Goal: Task Accomplishment & Management: Manage account settings

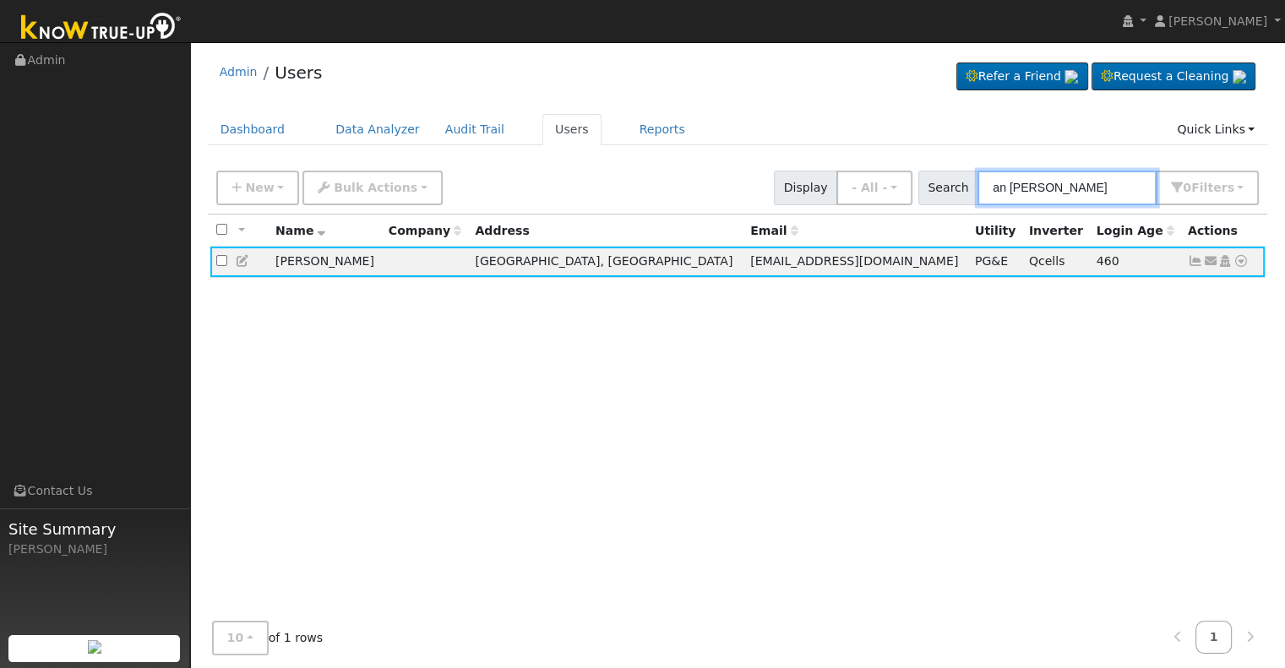
drag, startPoint x: 1108, startPoint y: 183, endPoint x: 941, endPoint y: 182, distance: 167.3
click at [941, 182] on div "Search an [PERSON_NAME] 0 Filter s Role Show - All - Show Leads Admin Billing A…" at bounding box center [1088, 188] width 341 height 35
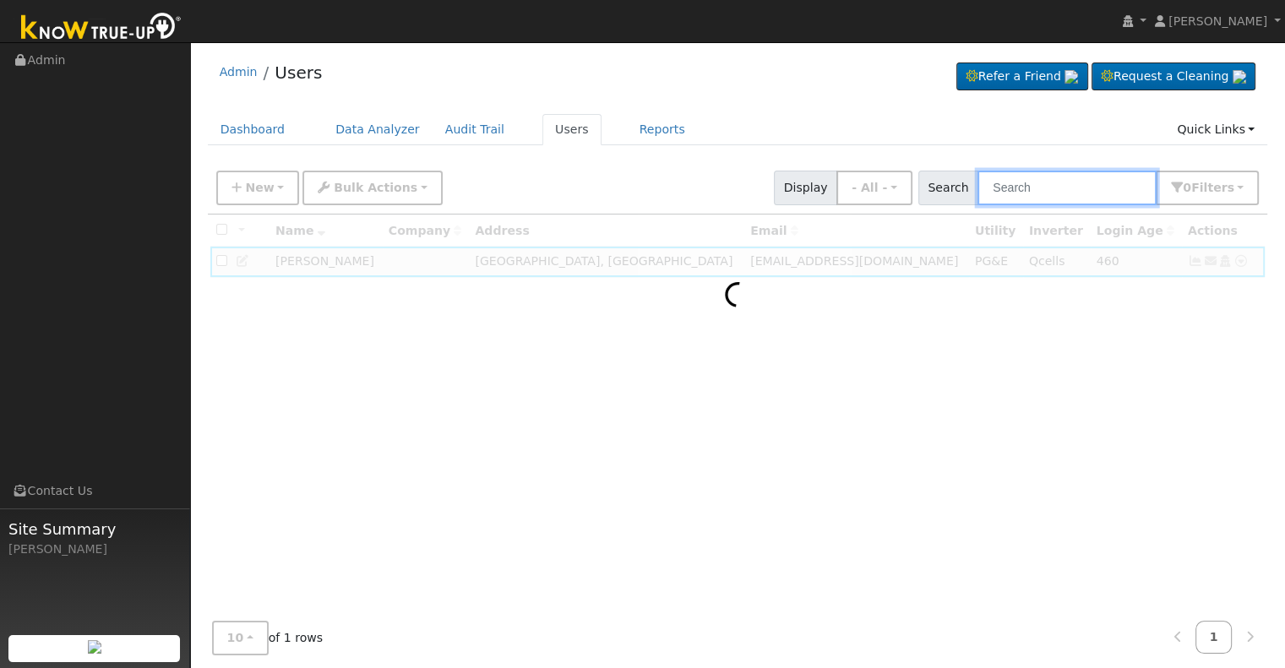
paste input "[PERSON_NAME] & [PERSON_NAME]"
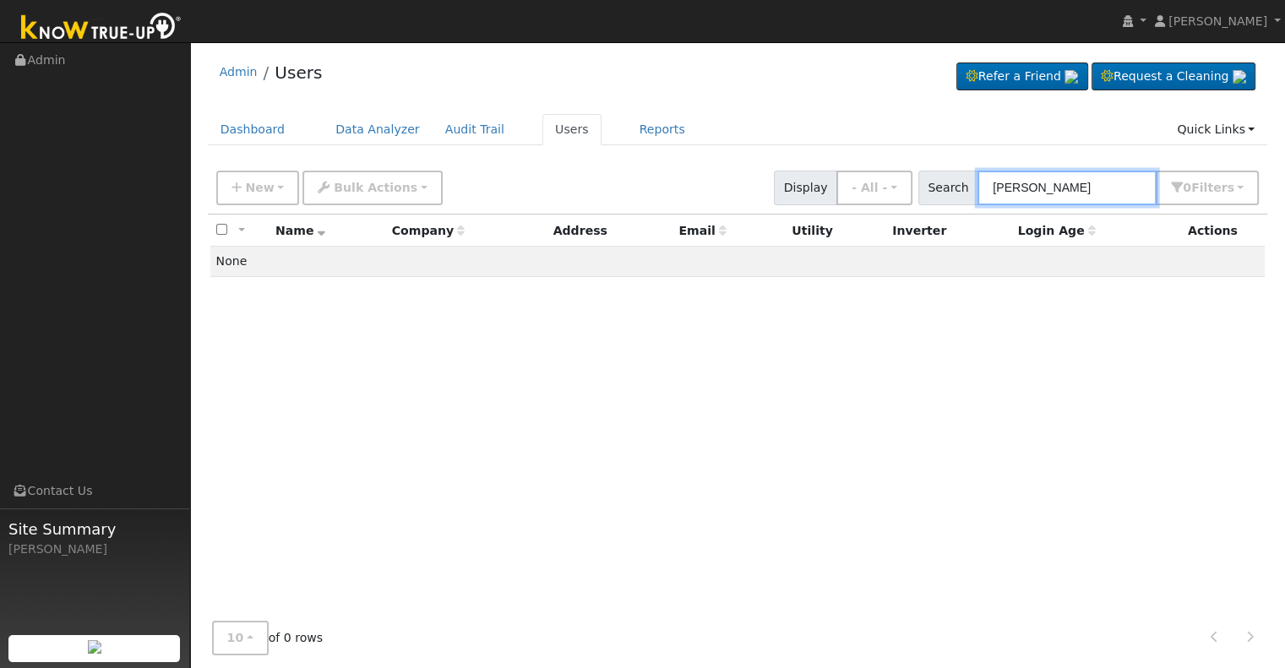
click at [1062, 188] on input "[PERSON_NAME]" at bounding box center [1066, 188] width 179 height 35
click at [1084, 188] on input "[PERSON_NAME]" at bounding box center [1066, 188] width 179 height 35
type input "Ravindra"
drag, startPoint x: 1060, startPoint y: 193, endPoint x: 926, endPoint y: 181, distance: 134.9
click at [926, 181] on div "New Add User Quick Add Quick Connect Quick Convert Lead Bulk Actions Send Email…" at bounding box center [737, 185] width 1049 height 41
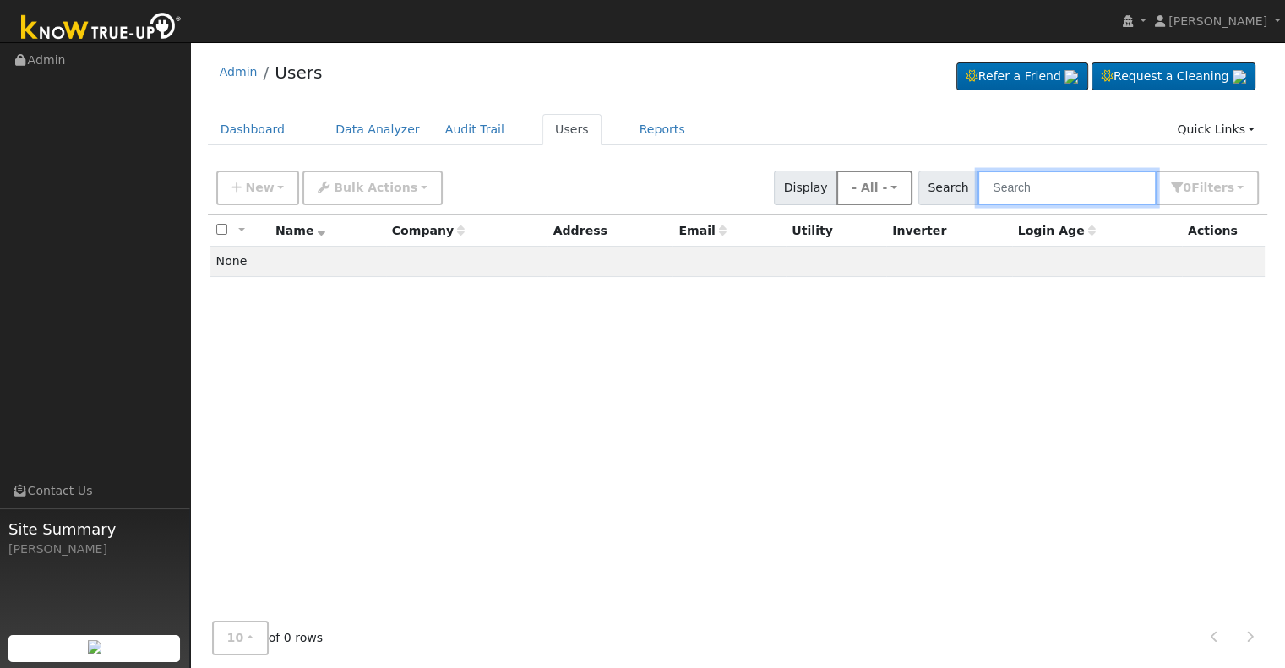
paste input "[PERSON_NAME]"
click at [1050, 192] on input "[PERSON_NAME]" at bounding box center [1066, 188] width 179 height 35
type input "[PERSON_NAME]"
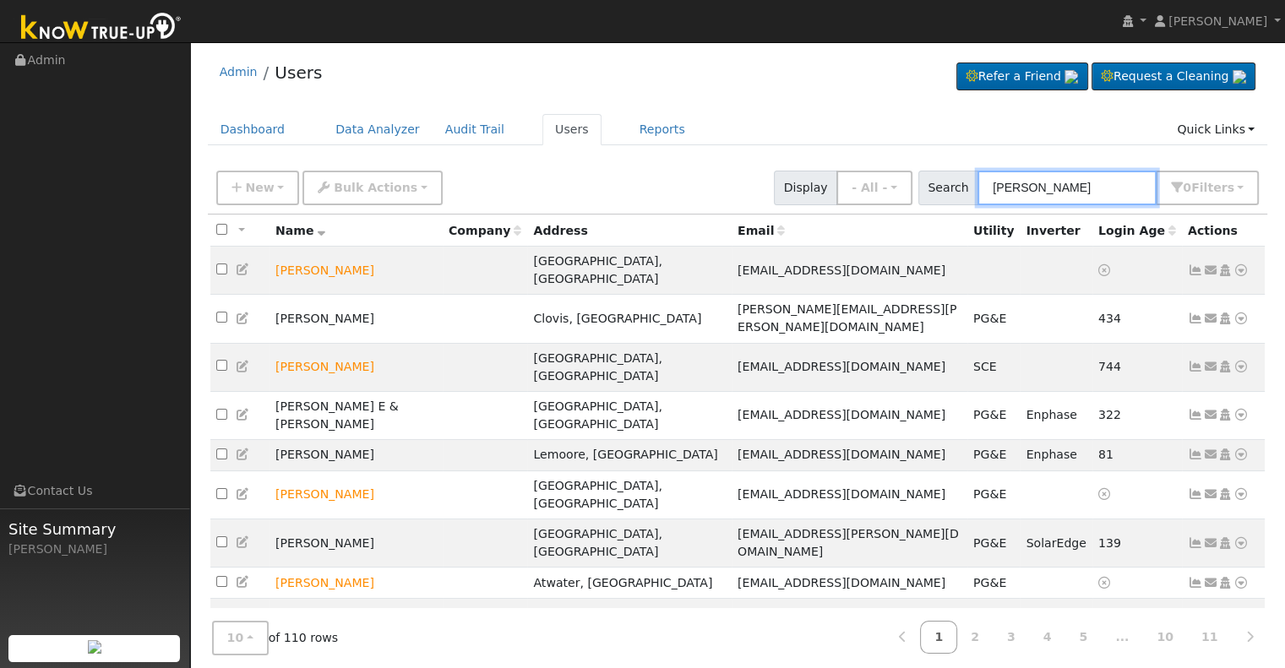
drag, startPoint x: 1050, startPoint y: 192, endPoint x: 970, endPoint y: 182, distance: 80.9
click at [970, 182] on div "Search [PERSON_NAME] 0 Filter s Role Show - All - Show Leads Admin Billing Admi…" at bounding box center [1088, 188] width 341 height 35
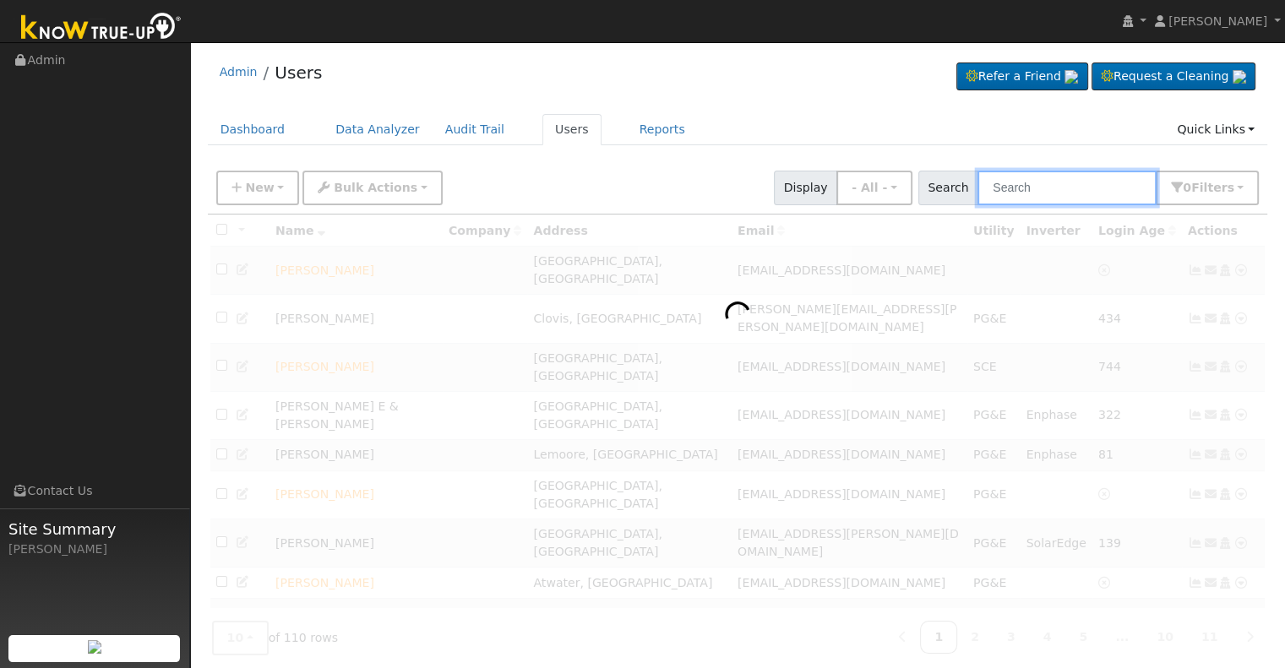
paste input "[PERSON_NAME]"
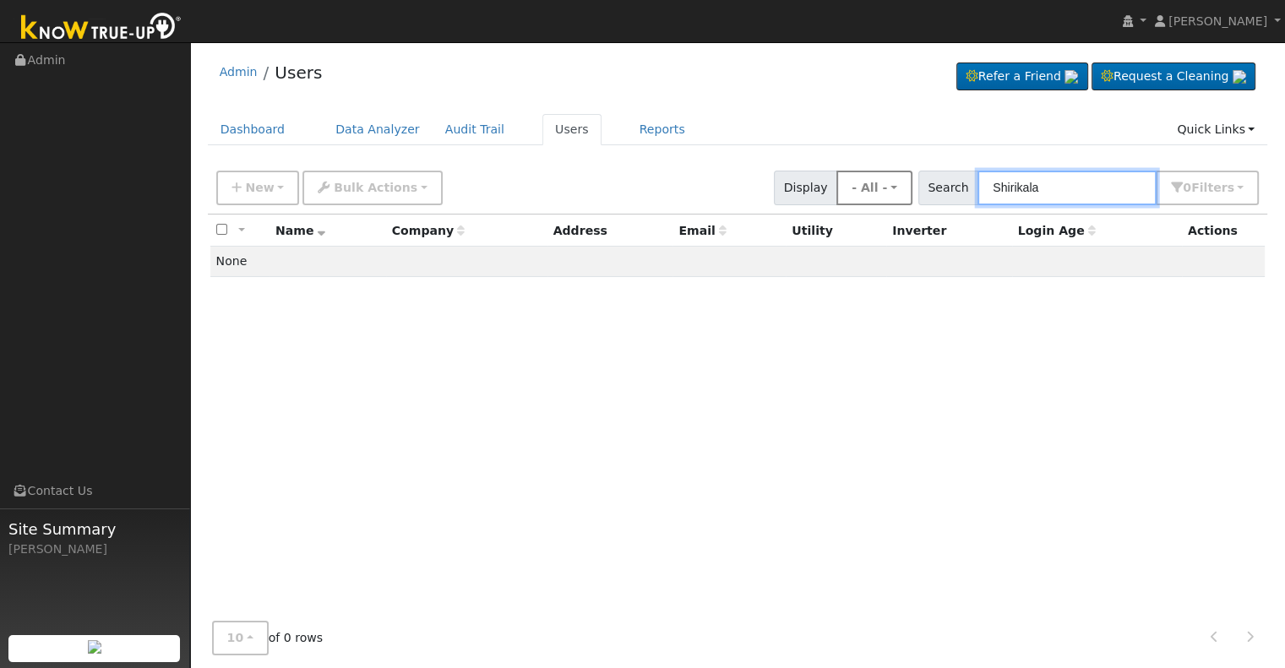
drag, startPoint x: 1068, startPoint y: 188, endPoint x: 867, endPoint y: 183, distance: 201.1
click at [867, 183] on div "New Add User Quick Add Quick Connect Quick Convert Lead Bulk Actions Send Email…" at bounding box center [737, 185] width 1049 height 41
paste input "[PERSON_NAME]"
click at [1047, 185] on input "[PERSON_NAME]" at bounding box center [1066, 188] width 179 height 35
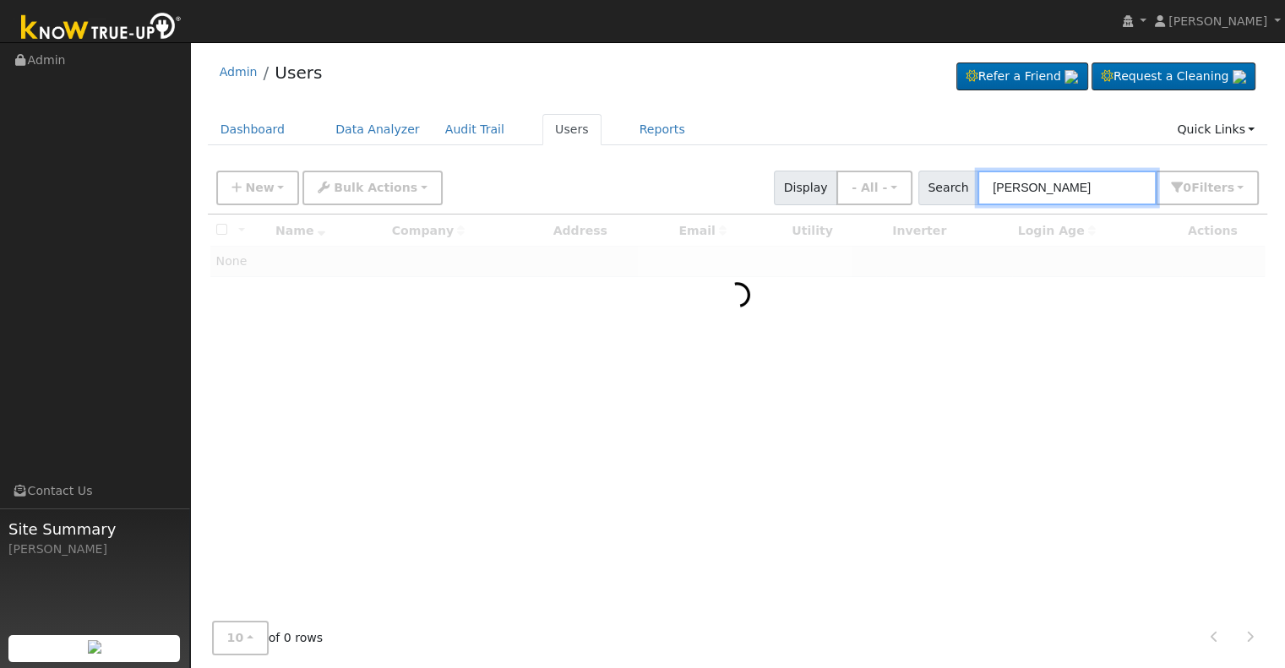
click at [1080, 188] on input "[PERSON_NAME]" at bounding box center [1066, 188] width 179 height 35
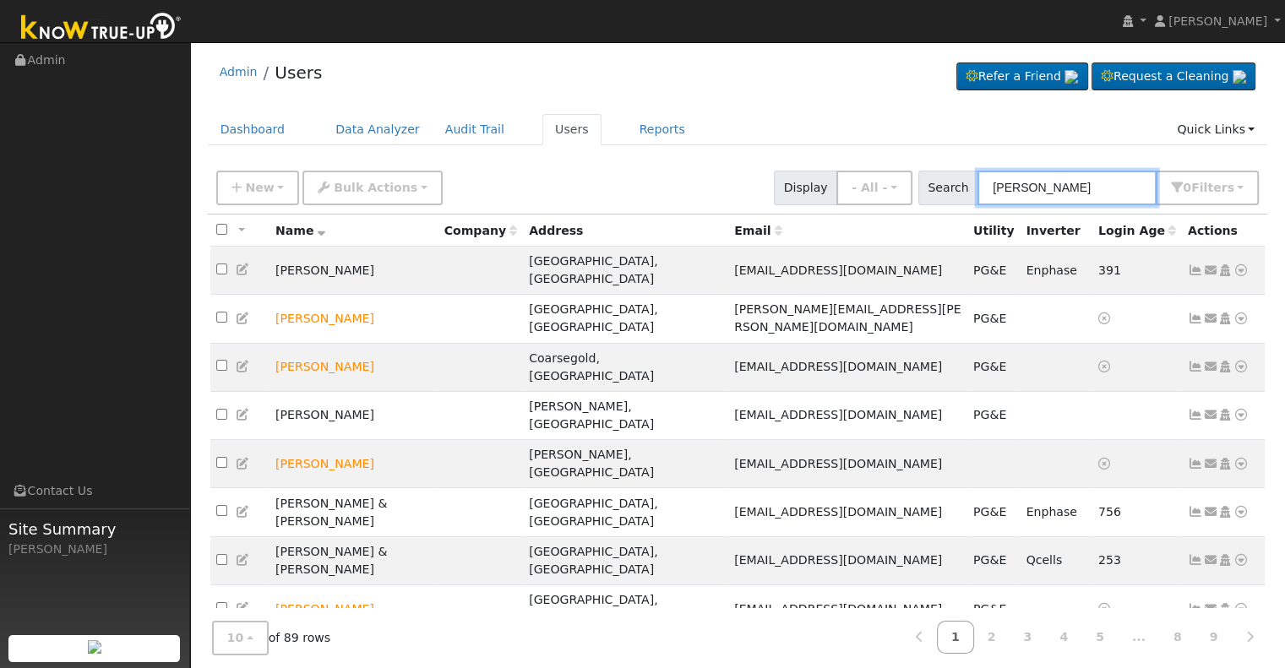
paste input "[PERSON_NAME]"
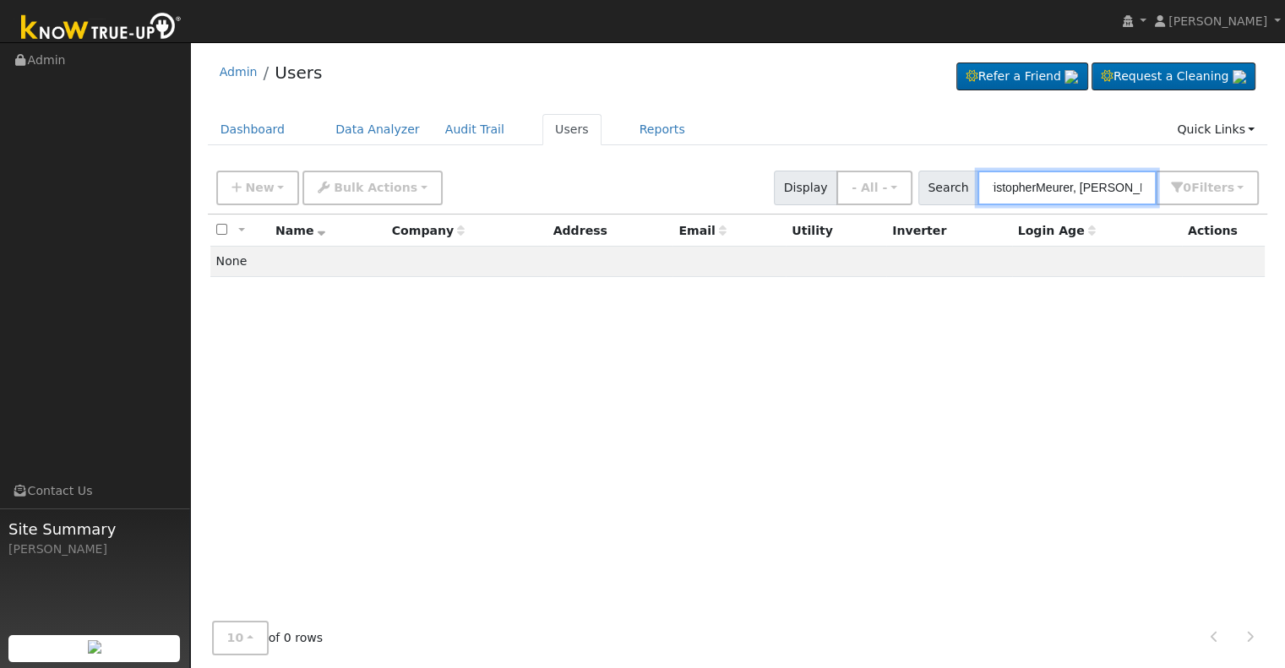
click at [1043, 188] on input "ChristopherMeurer, [PERSON_NAME]" at bounding box center [1066, 188] width 179 height 35
drag, startPoint x: 1081, startPoint y: 187, endPoint x: 1213, endPoint y: 192, distance: 131.9
click at [1213, 192] on div "Search [PERSON_NAME], [PERSON_NAME] 0 Filter s Role Show - All - Show Leads Adm…" at bounding box center [1088, 188] width 341 height 35
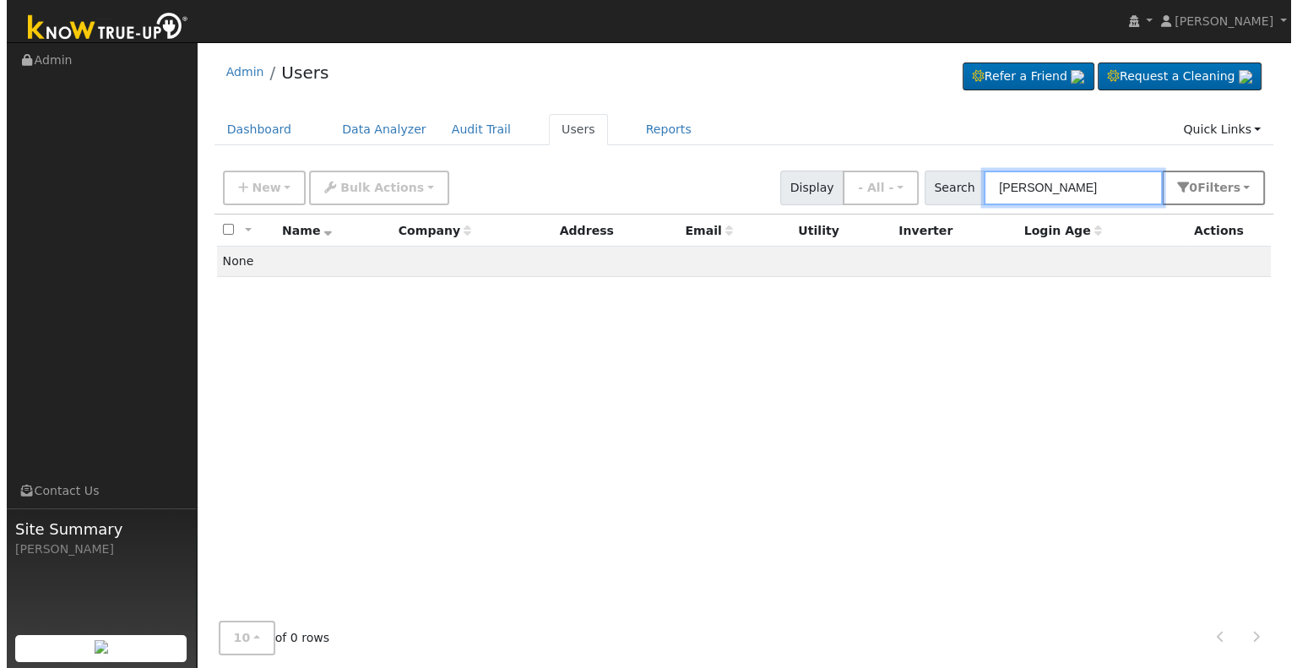
scroll to position [0, 0]
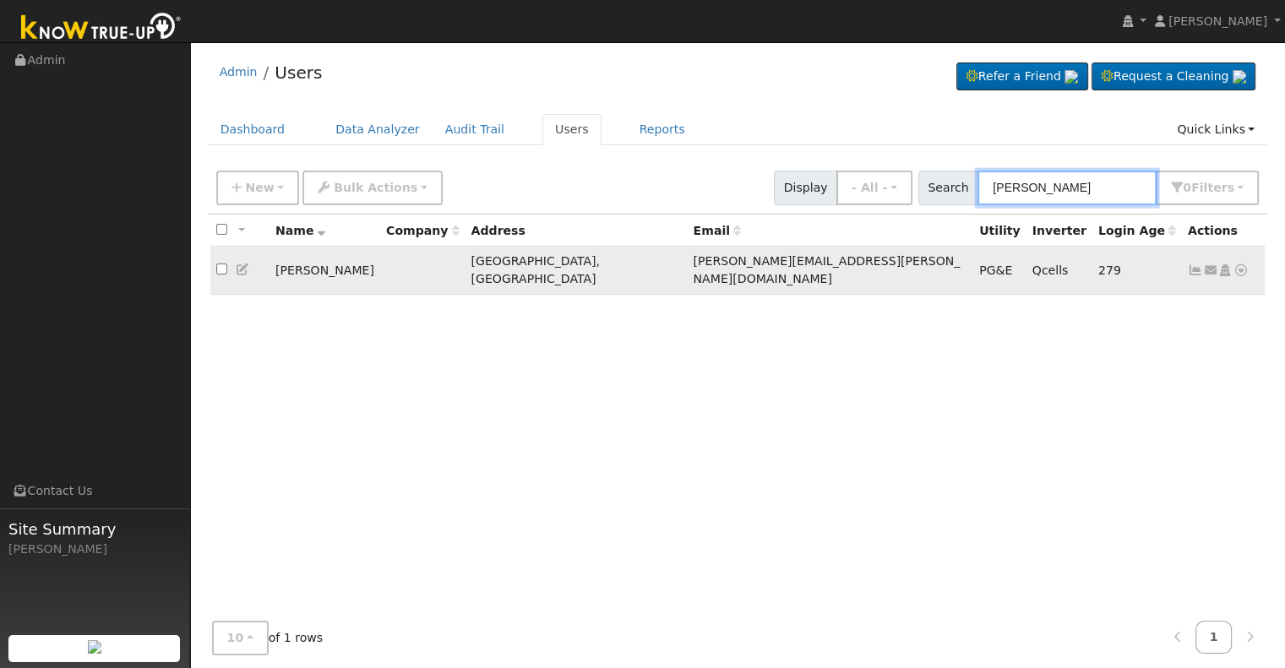
type input "[PERSON_NAME]"
click at [1193, 264] on icon at bounding box center [1195, 270] width 15 height 12
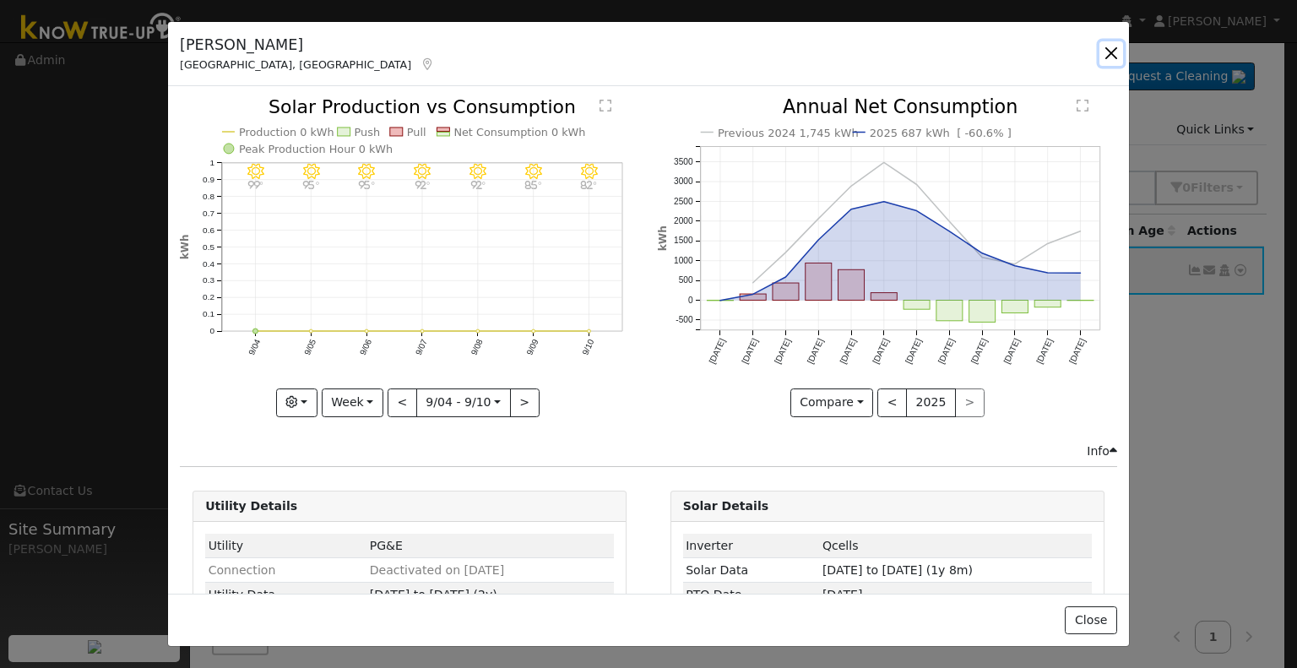
click at [1112, 49] on button "button" at bounding box center [1112, 53] width 24 height 24
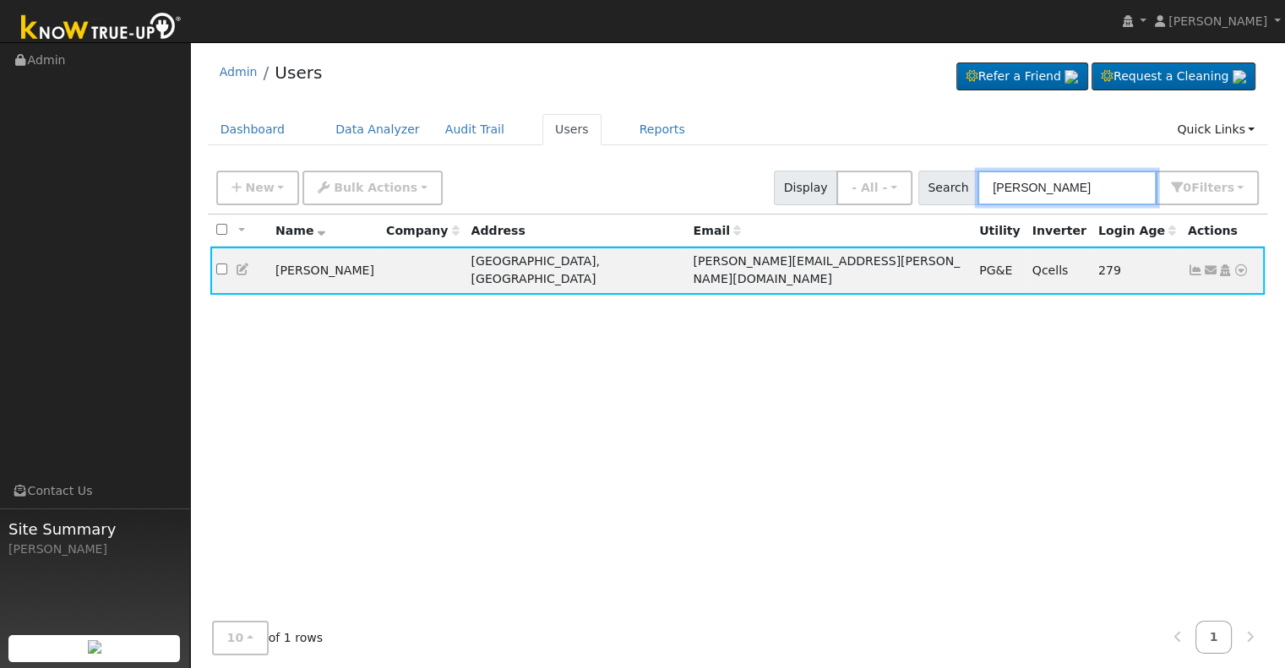
drag, startPoint x: 1144, startPoint y: 184, endPoint x: 938, endPoint y: 187, distance: 206.1
click at [938, 187] on div "Search [PERSON_NAME] 0 Filter s Role Show - All - Show Leads Admin Billing Admi…" at bounding box center [1088, 188] width 341 height 35
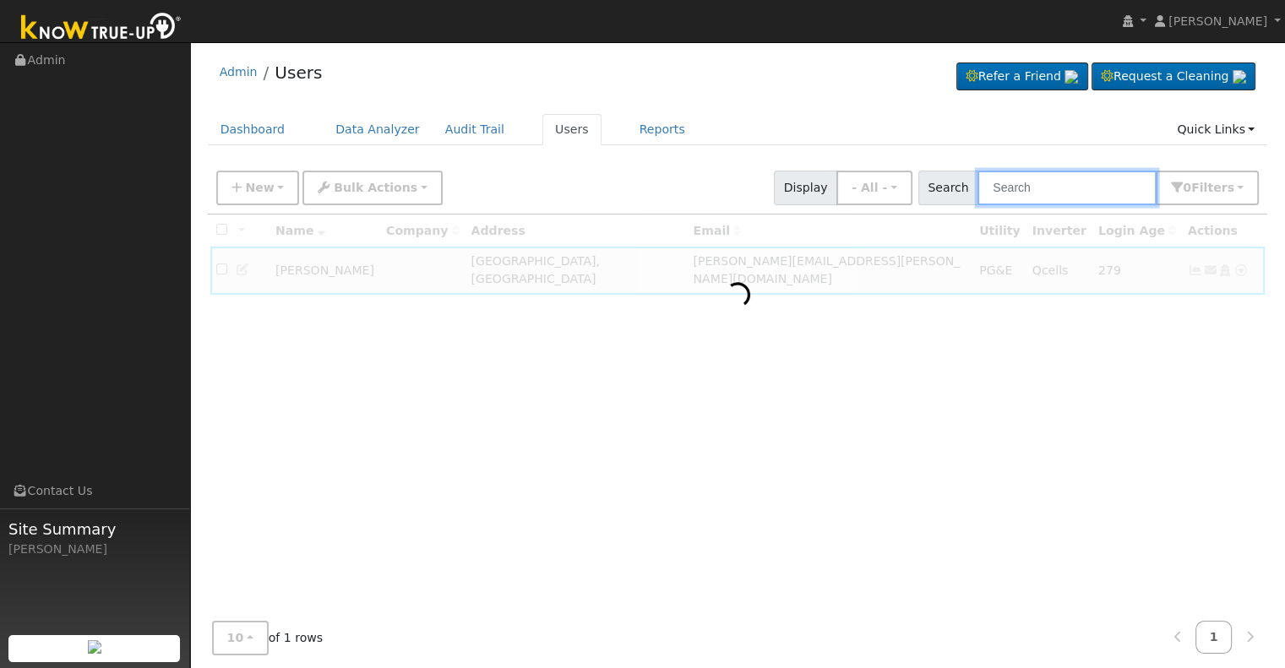
paste input "Danda"
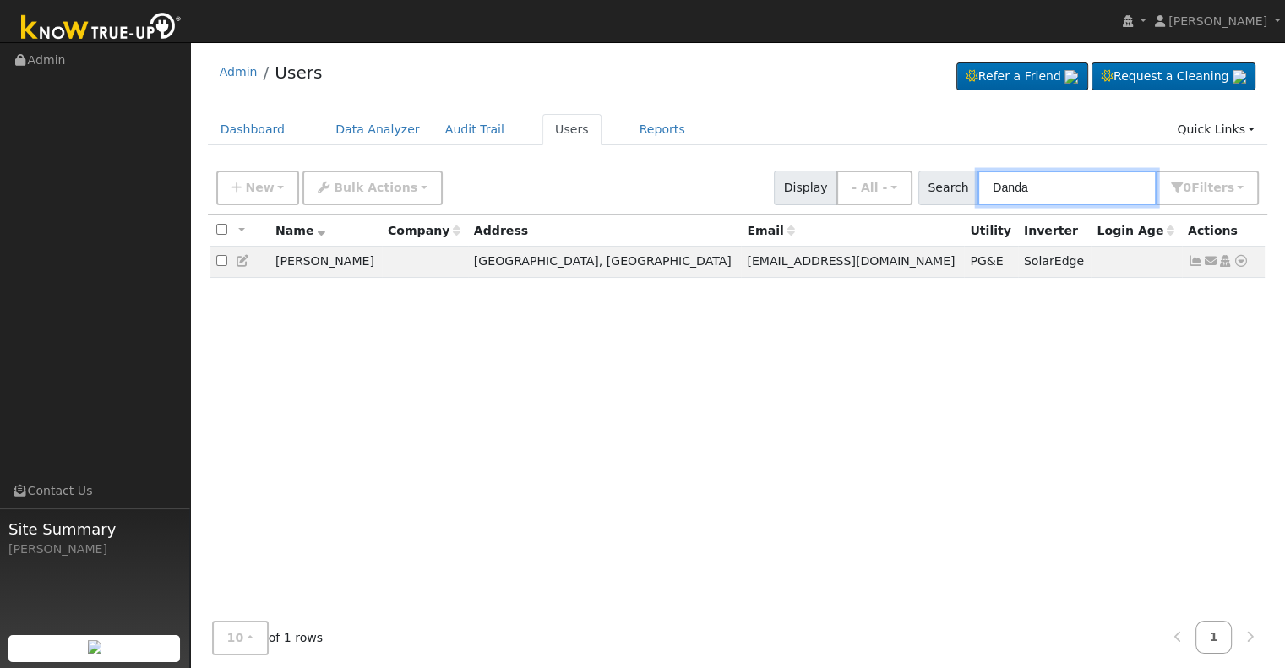
type input "Danda"
drag, startPoint x: 1061, startPoint y: 189, endPoint x: 940, endPoint y: 182, distance: 121.0
click at [940, 182] on div "Search Danda 0 Filter s Role Show - All - Show Leads Admin Billing Admin Accoun…" at bounding box center [1088, 188] width 341 height 35
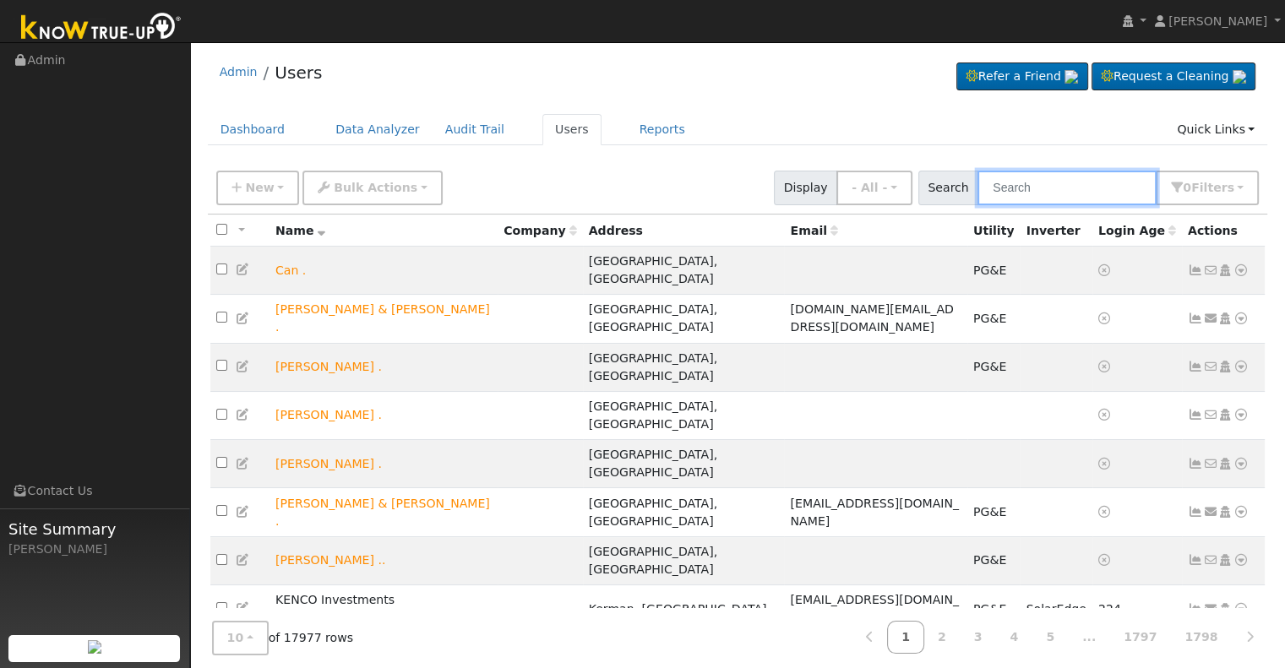
click at [1047, 176] on input "text" at bounding box center [1066, 188] width 179 height 35
paste input "Eckert, Russell & Angie"
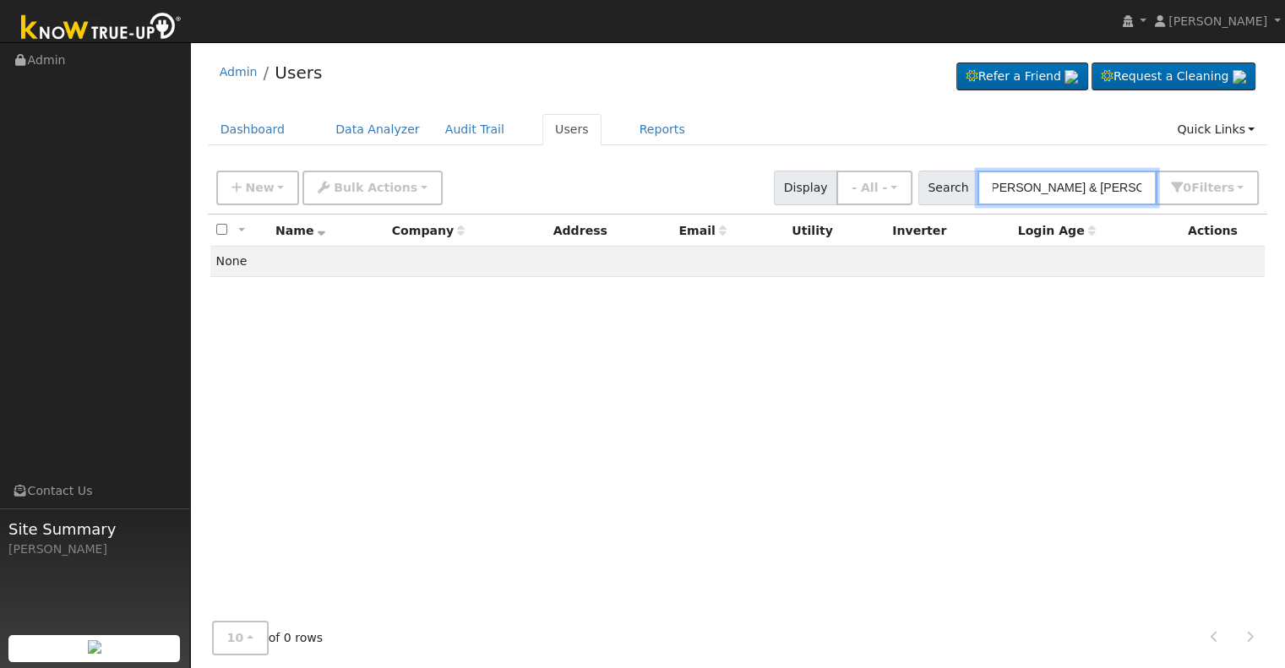
click at [1027, 192] on input "Eckert, Russell & Angie" at bounding box center [1066, 188] width 179 height 35
click at [1040, 186] on input "Eckert, Russell & Angie" at bounding box center [1066, 188] width 179 height 35
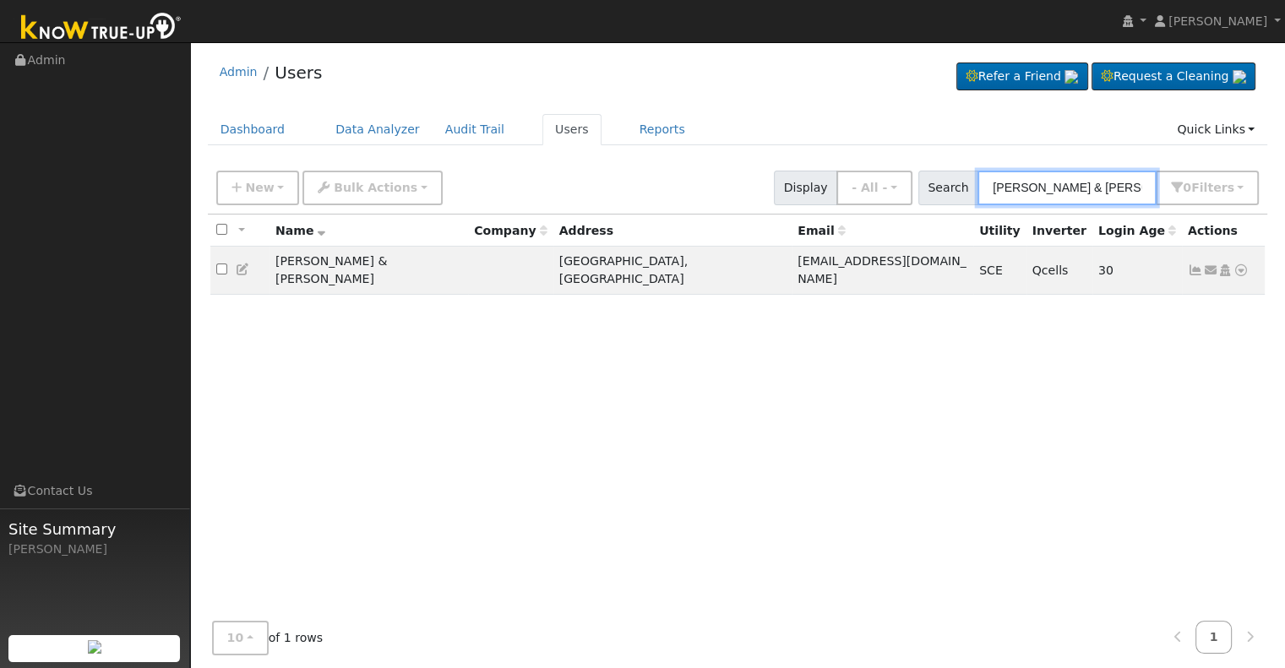
click at [1051, 189] on input "Russell & Angie" at bounding box center [1066, 188] width 179 height 35
type input "Russell & Angie"
click at [1194, 264] on icon at bounding box center [1195, 270] width 15 height 12
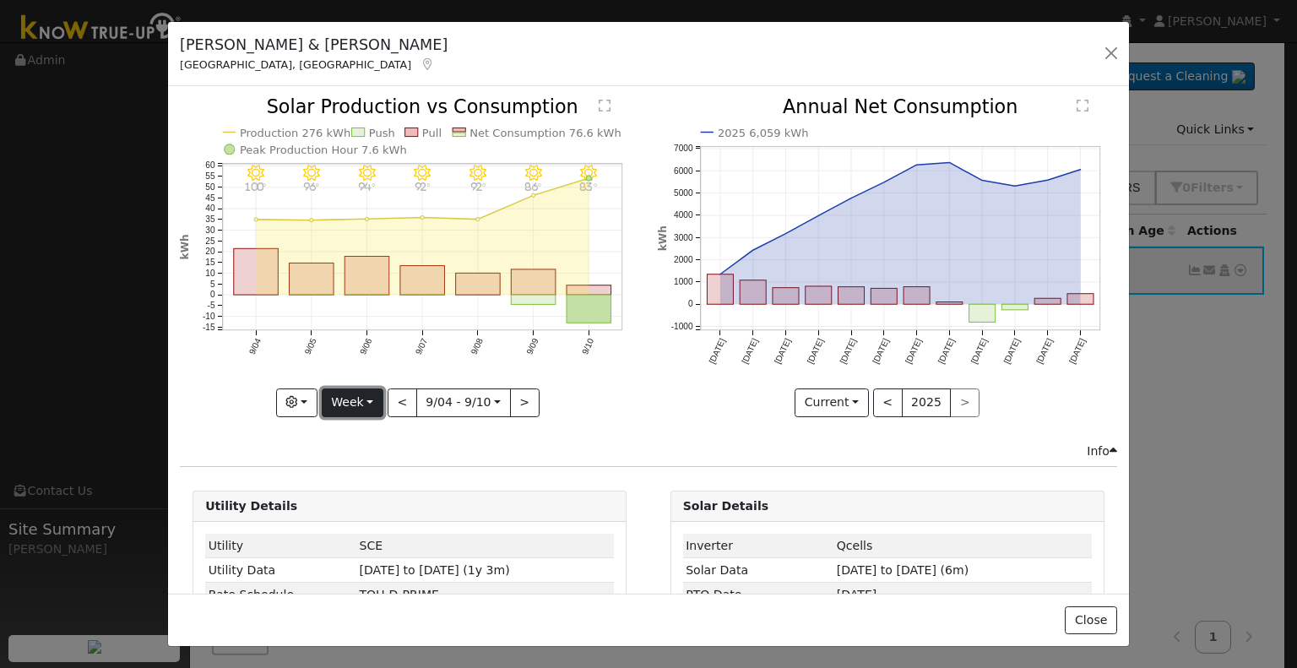
click at [371, 400] on button "Week" at bounding box center [353, 403] width 62 height 29
click at [369, 482] on link "Month" at bounding box center [381, 484] width 117 height 24
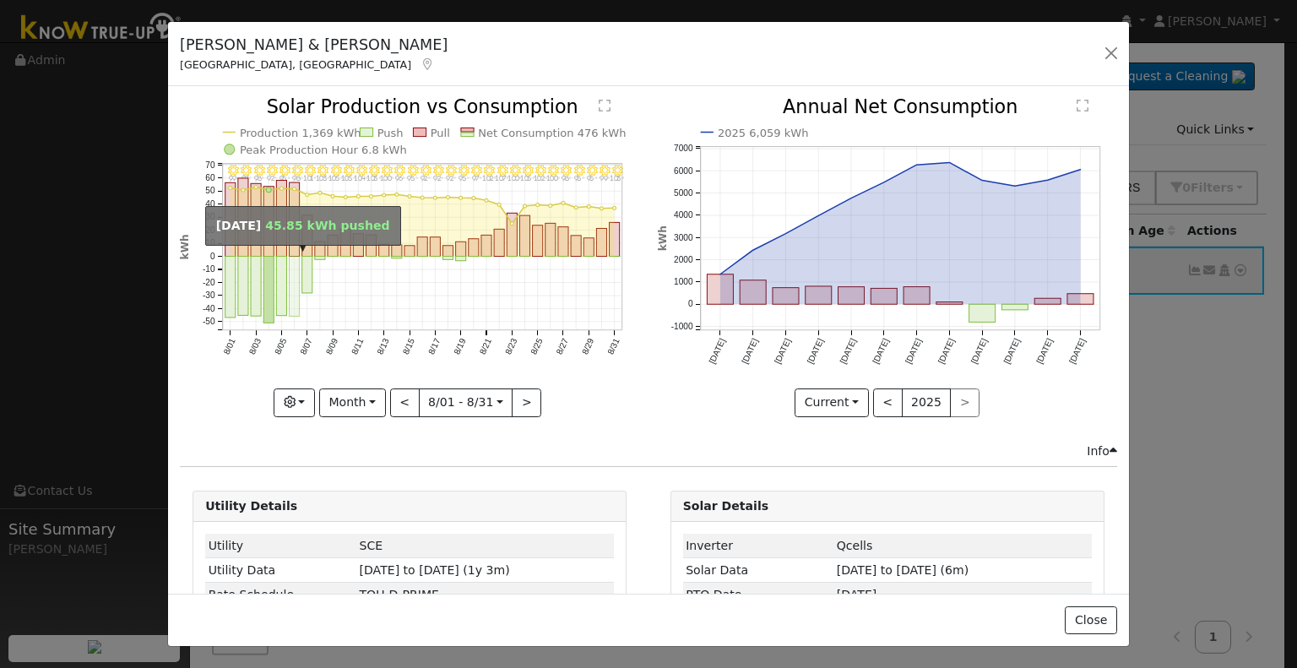
click at [291, 273] on rect "onclick=""" at bounding box center [295, 287] width 10 height 60
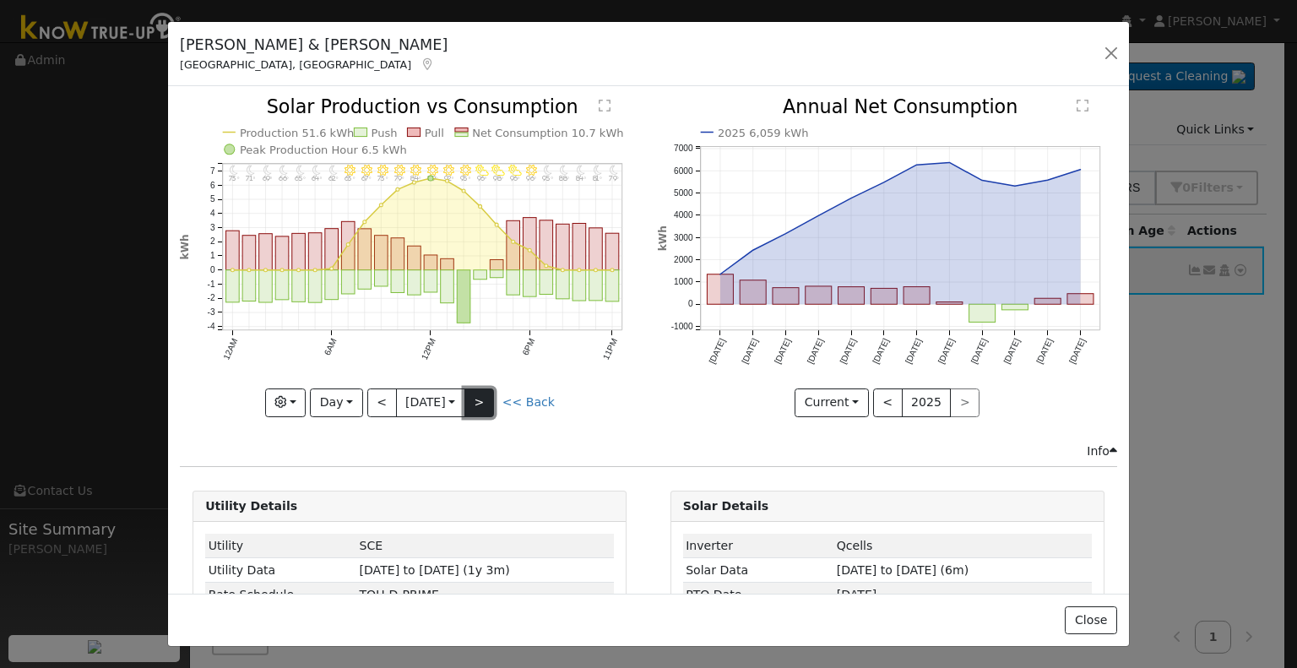
click at [487, 403] on button ">" at bounding box center [480, 403] width 30 height 29
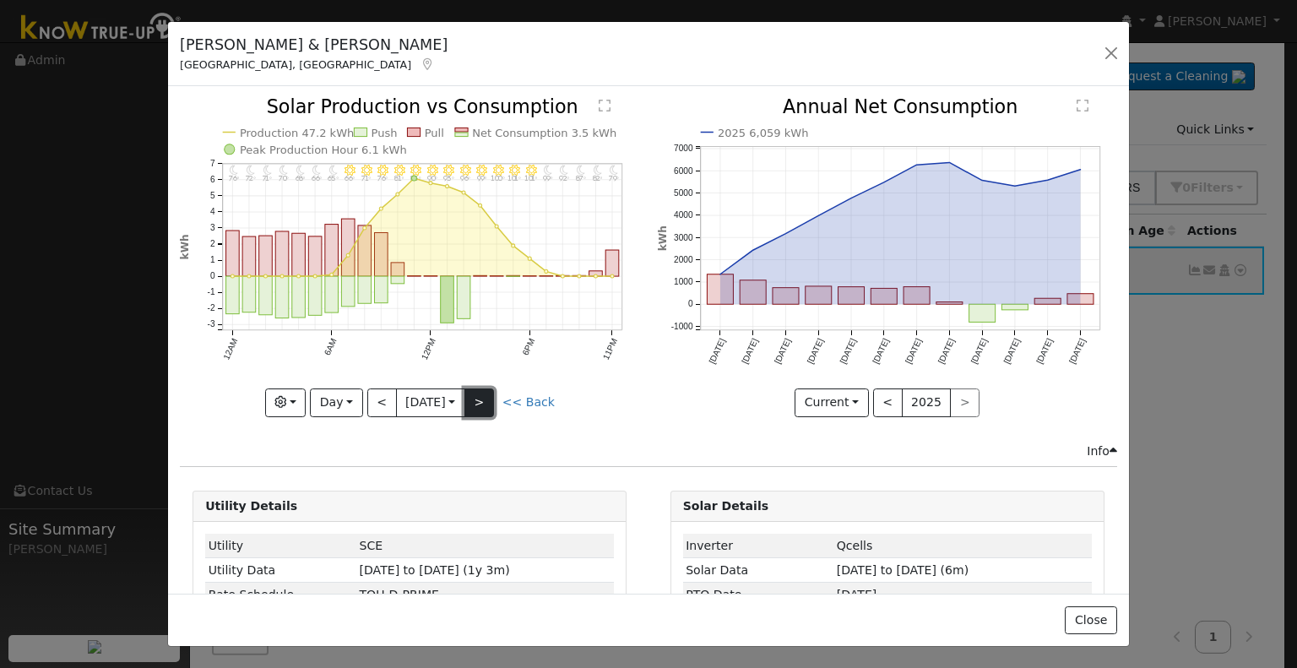
click at [487, 403] on button ">" at bounding box center [480, 403] width 30 height 29
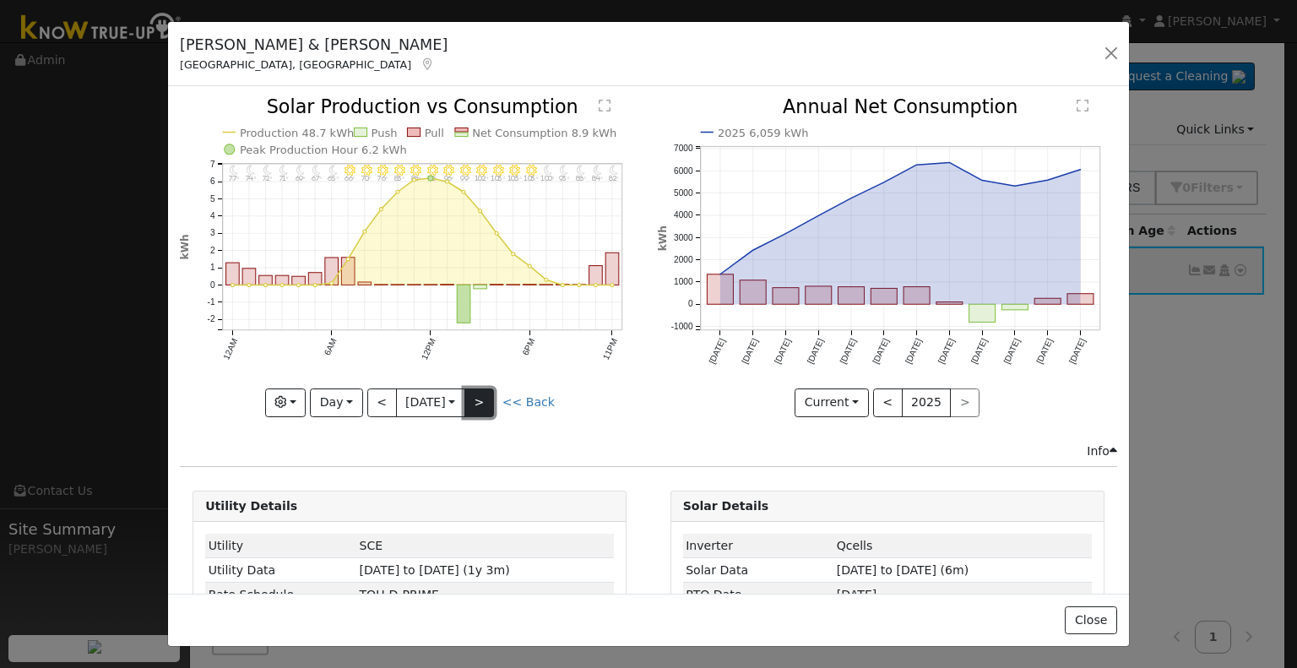
click at [487, 403] on button ">" at bounding box center [480, 403] width 30 height 29
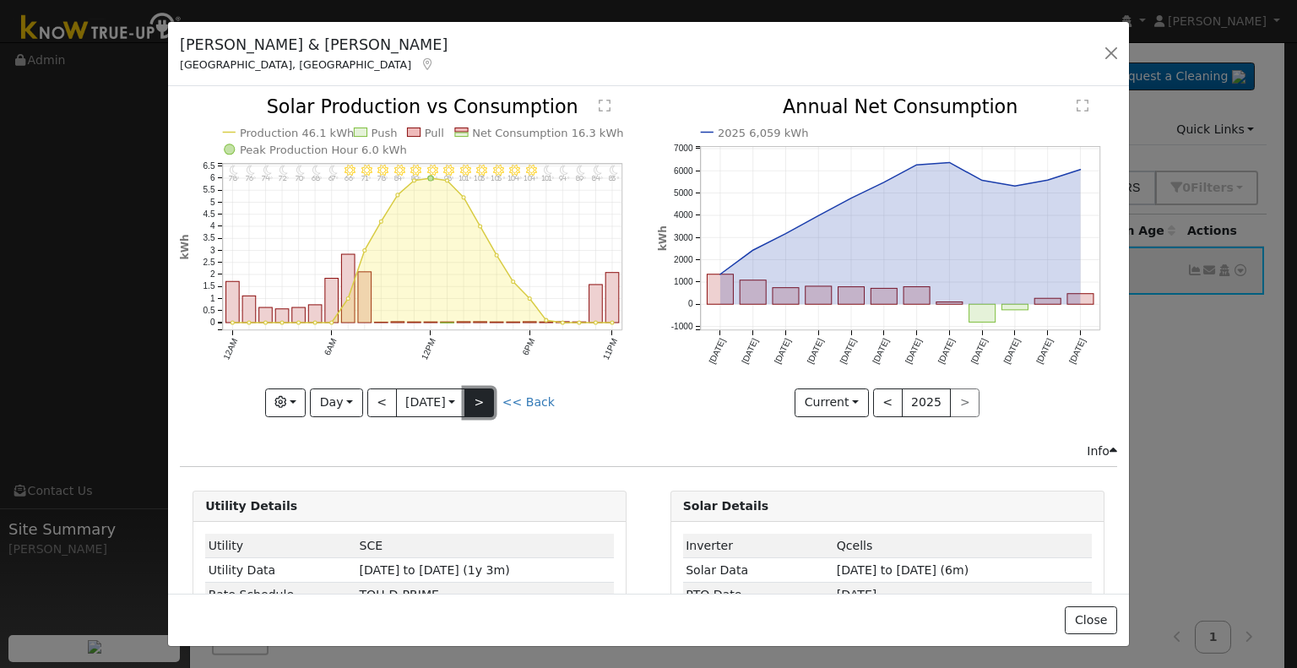
click at [487, 403] on button ">" at bounding box center [480, 403] width 30 height 29
type input "2025-08-11"
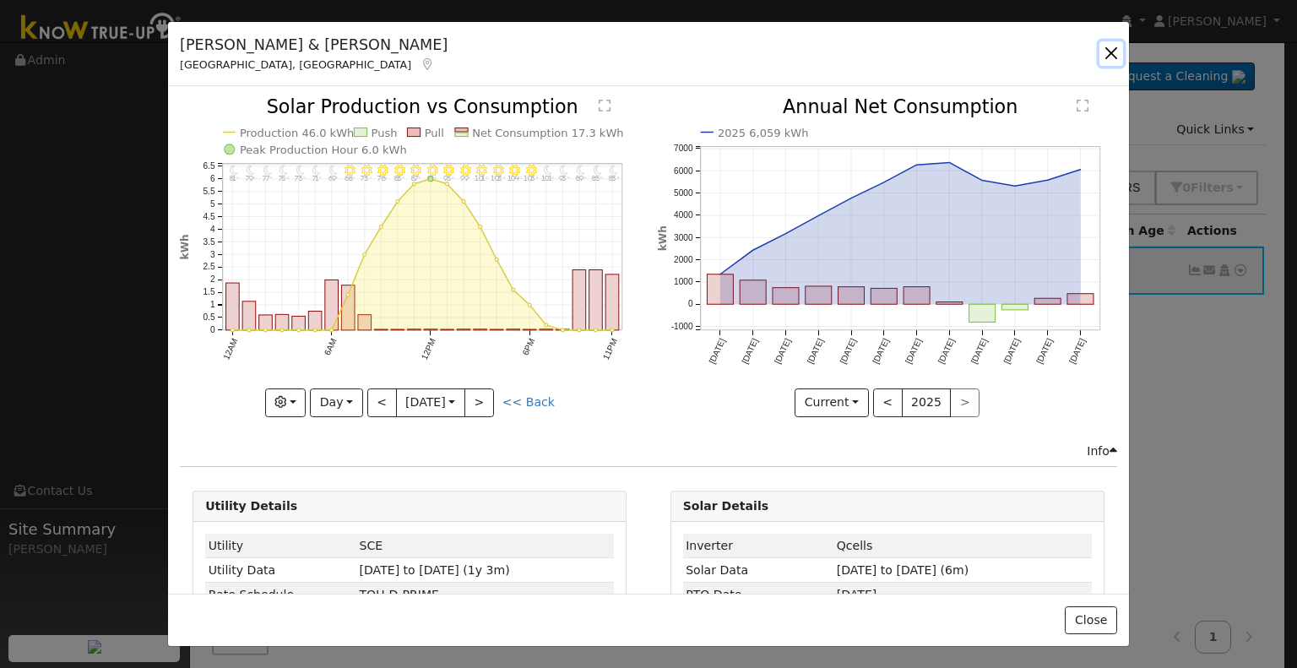
click at [1105, 53] on button "button" at bounding box center [1112, 53] width 24 height 24
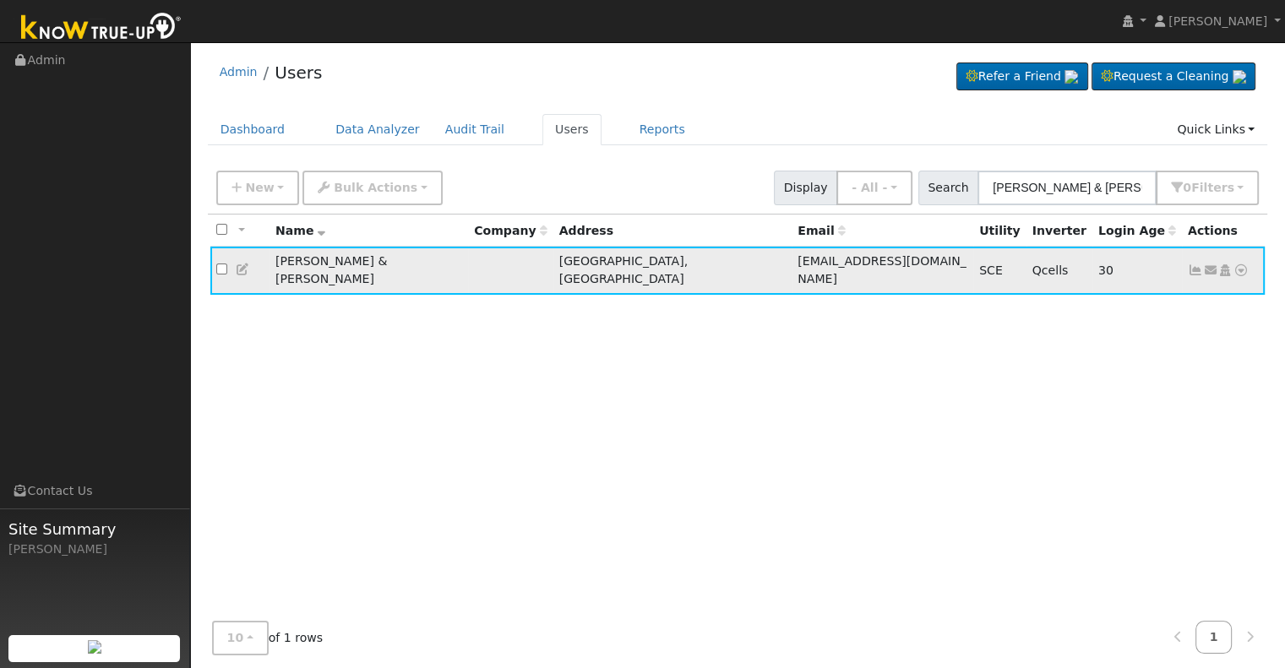
click at [1195, 268] on icon at bounding box center [1195, 270] width 15 height 12
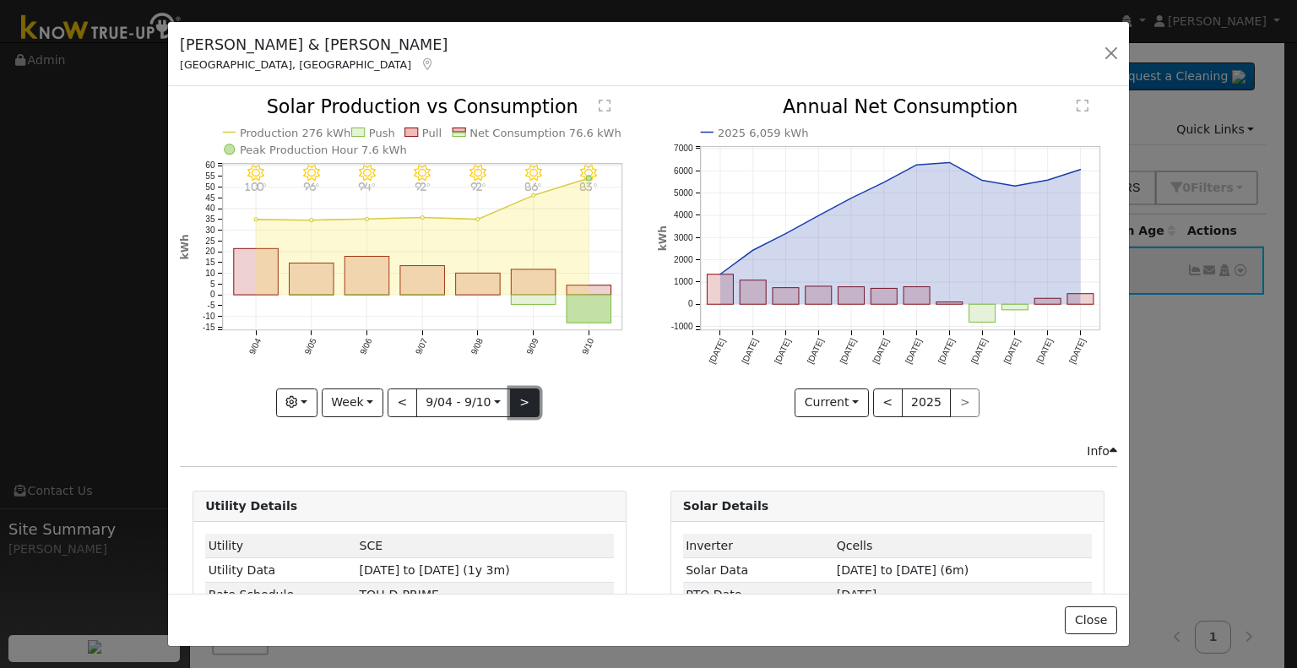
click at [510, 395] on button ">" at bounding box center [525, 403] width 30 height 29
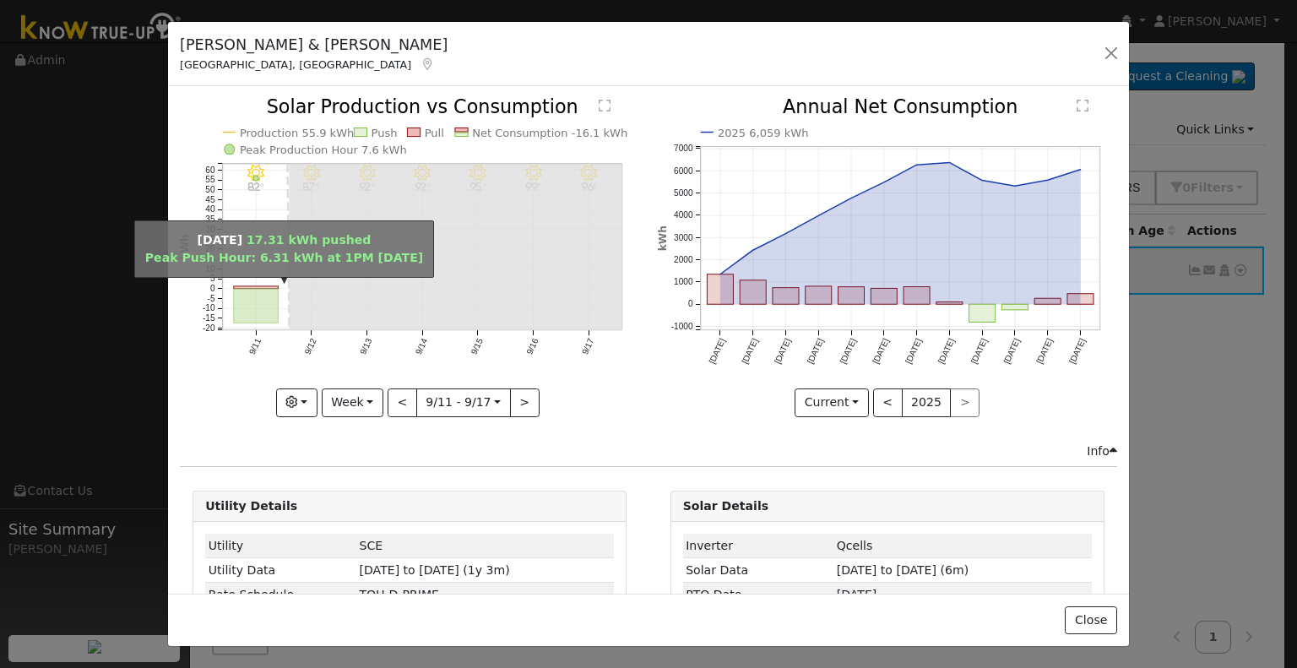
click at [267, 307] on rect "onclick=""" at bounding box center [256, 306] width 45 height 35
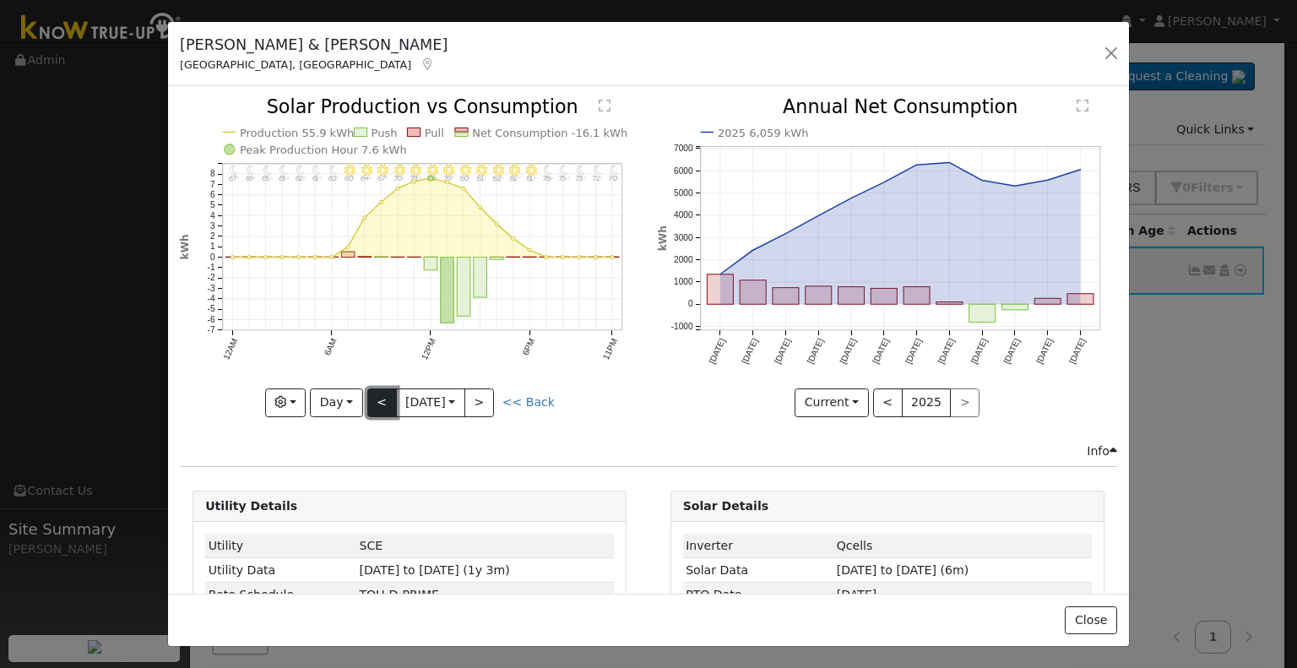
click at [381, 396] on button "<" at bounding box center [382, 403] width 30 height 29
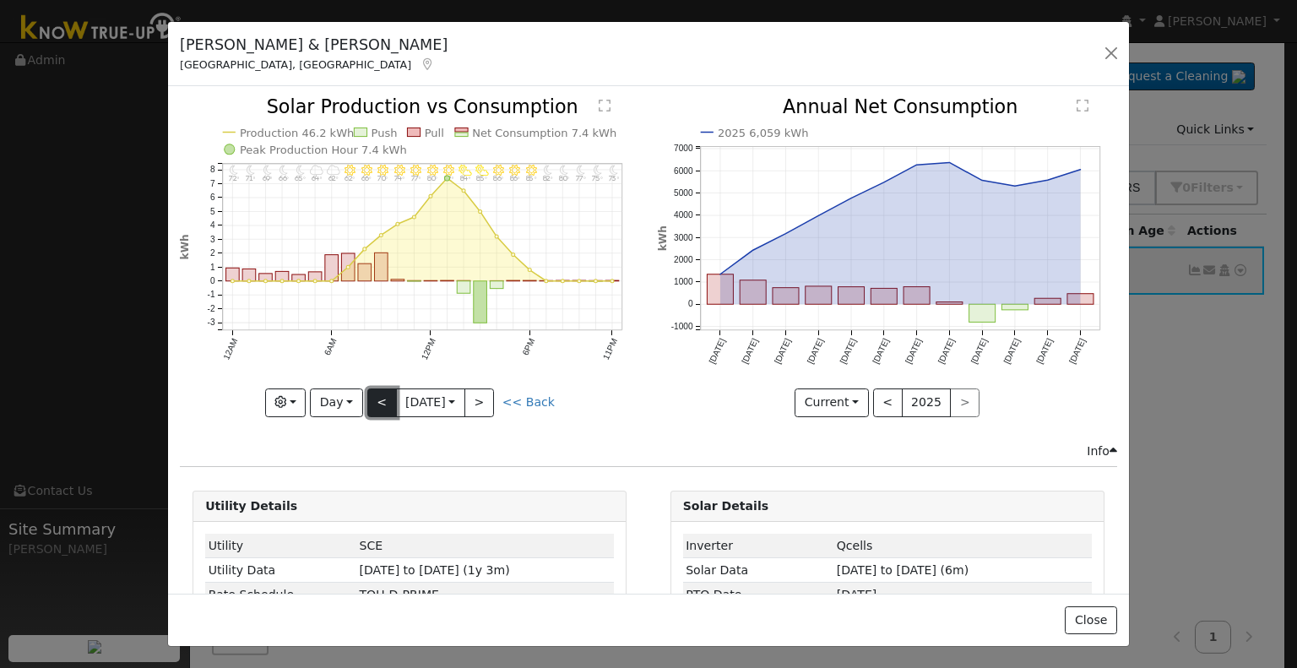
click at [381, 396] on button "<" at bounding box center [382, 403] width 30 height 29
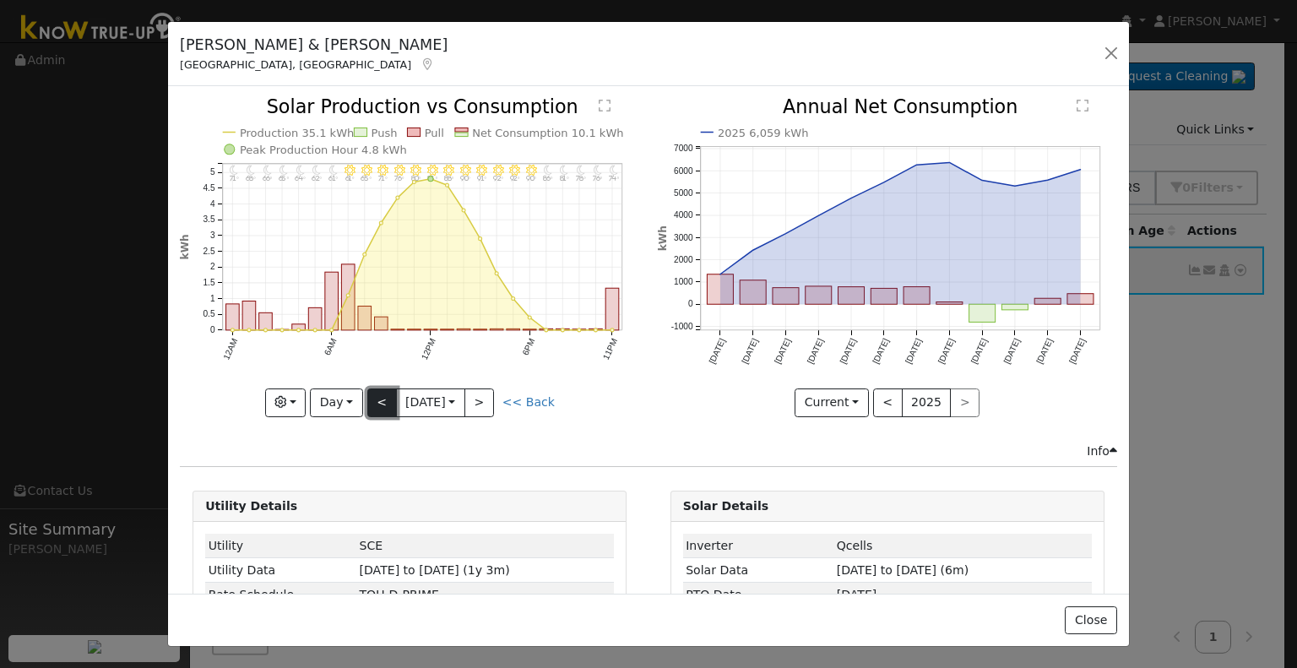
click at [381, 396] on button "<" at bounding box center [382, 403] width 30 height 29
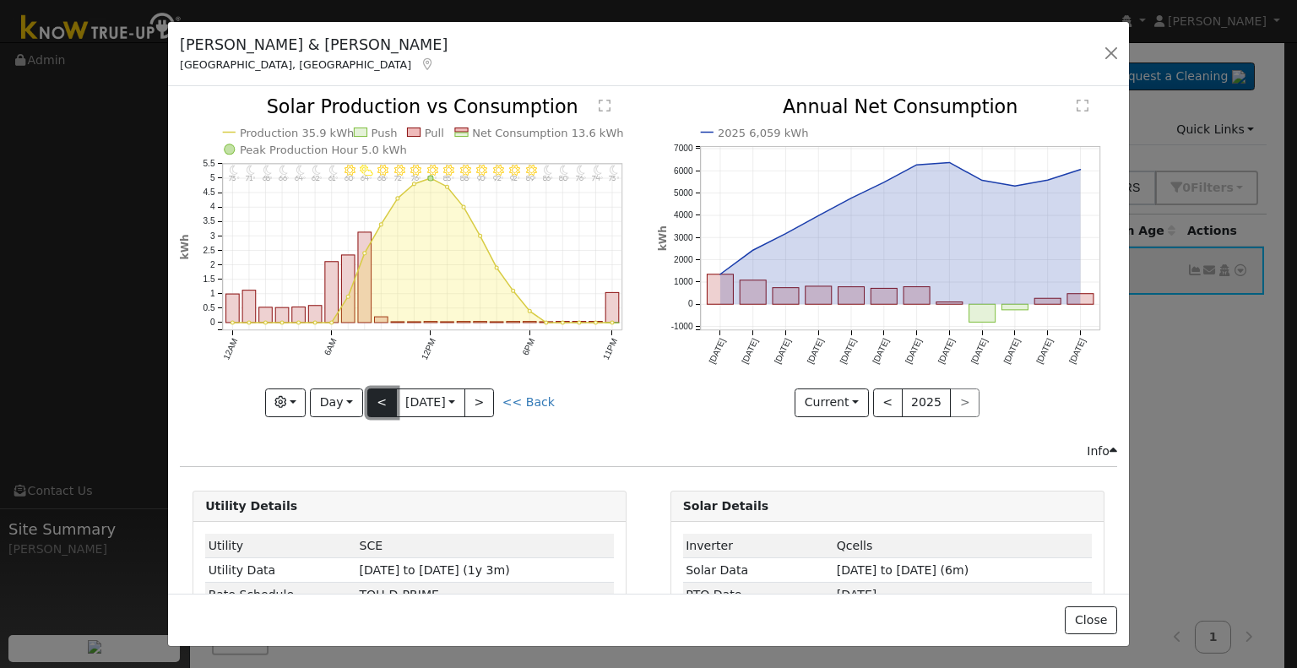
click at [381, 396] on button "<" at bounding box center [382, 403] width 30 height 29
click at [477, 398] on button ">" at bounding box center [480, 403] width 30 height 29
type input "2025-09-07"
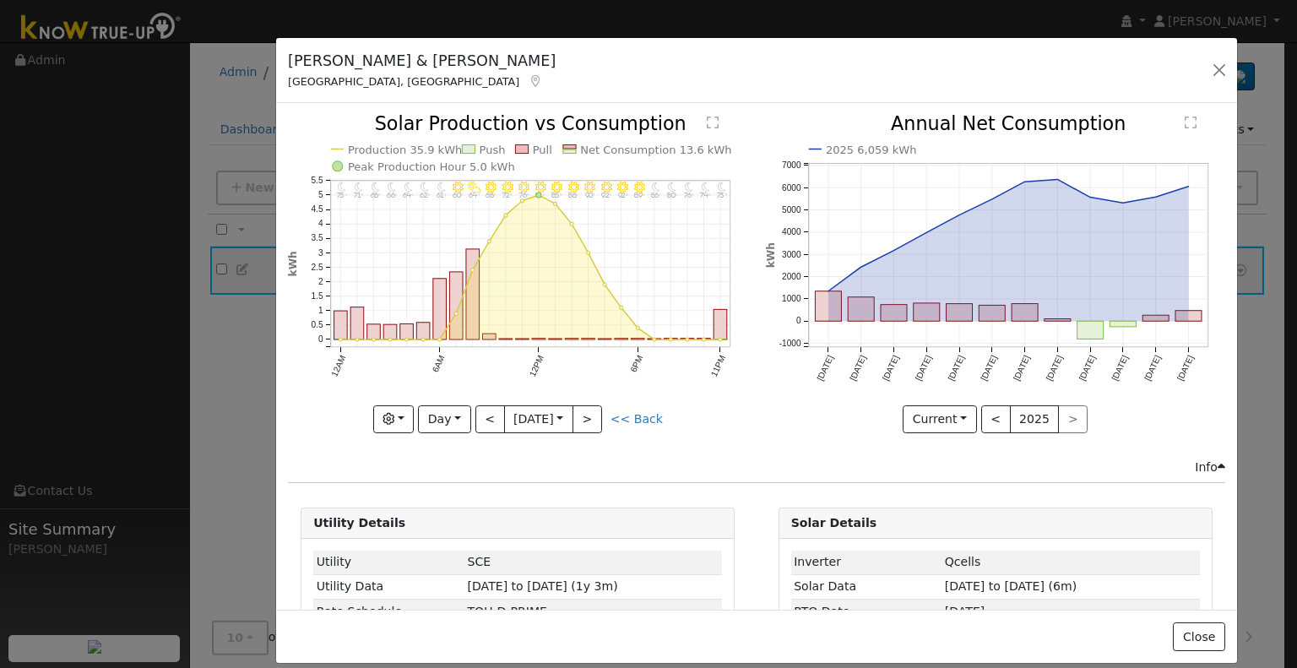
drag, startPoint x: 179, startPoint y: 37, endPoint x: 263, endPoint y: 80, distance: 94.1
click at [288, 72] on h5 "Russell & Angie Eckert" at bounding box center [422, 61] width 268 height 22
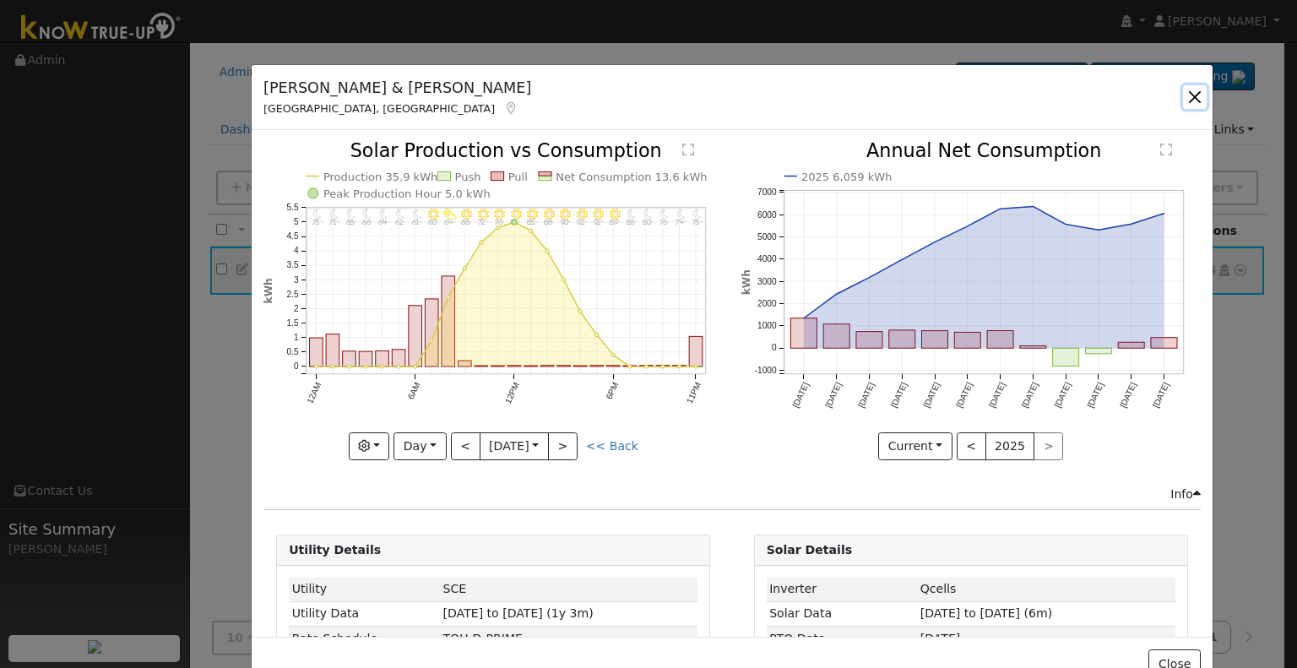
click at [1183, 97] on button "button" at bounding box center [1195, 97] width 24 height 24
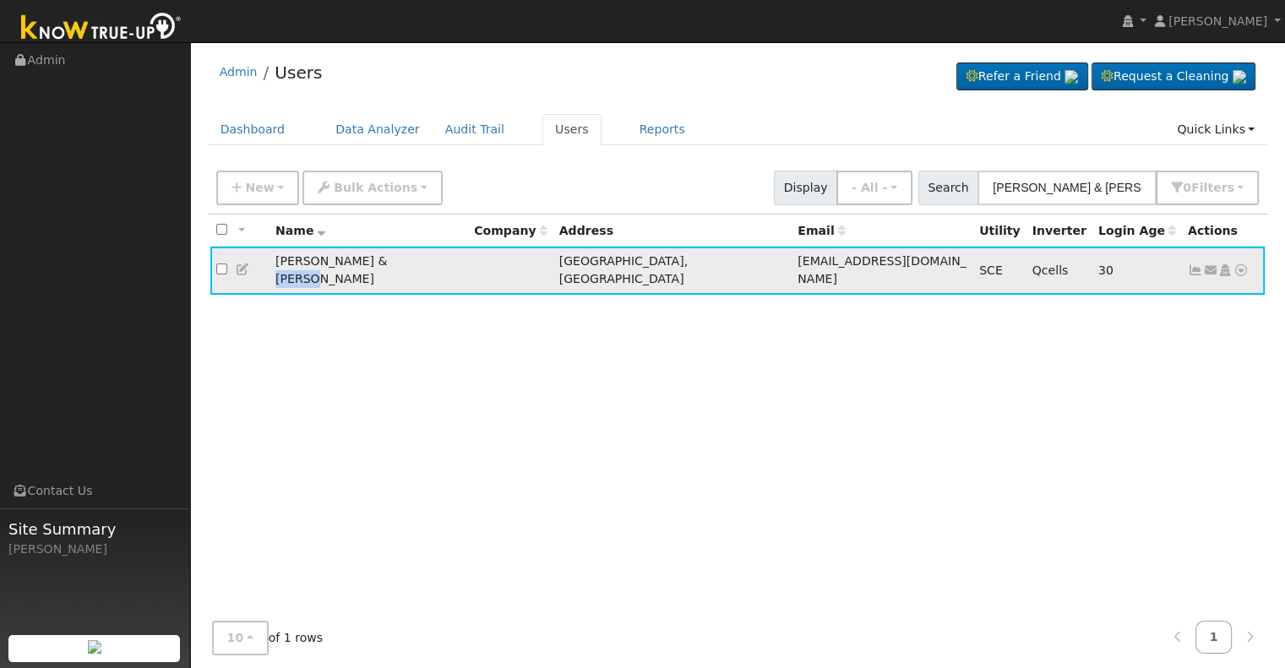
drag, startPoint x: 392, startPoint y: 258, endPoint x: 362, endPoint y: 259, distance: 30.4
click at [362, 259] on td "Russell & Angie Eckert" at bounding box center [368, 271] width 199 height 48
copy td "Eckert"
